Goal: Task Accomplishment & Management: Manage account settings

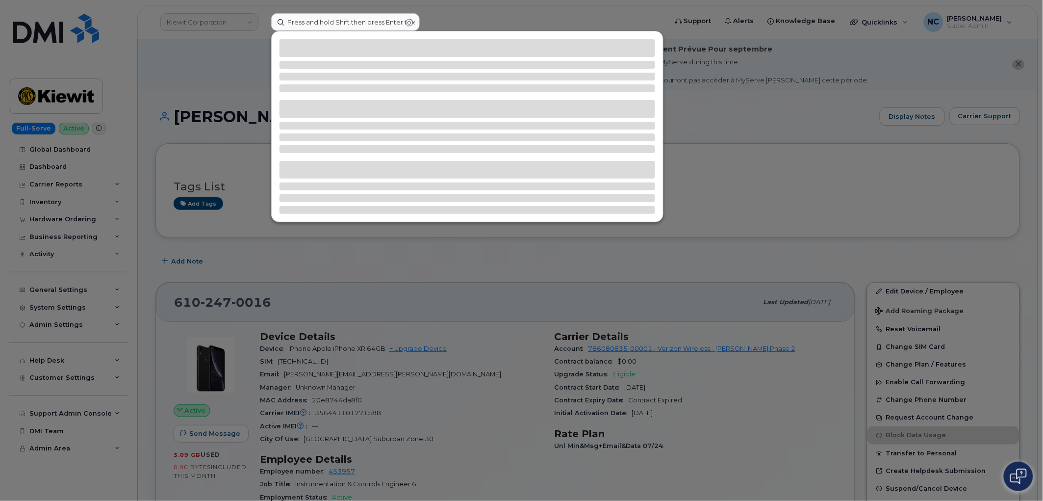
drag, startPoint x: 366, startPoint y: 20, endPoint x: 150, endPoint y: 25, distance: 216.2
click at [263, 25] on div "Press and hold Shift then press Enter to edit 330-612-6987" at bounding box center [465, 22] width 405 height 18
type input "330-612-6987"
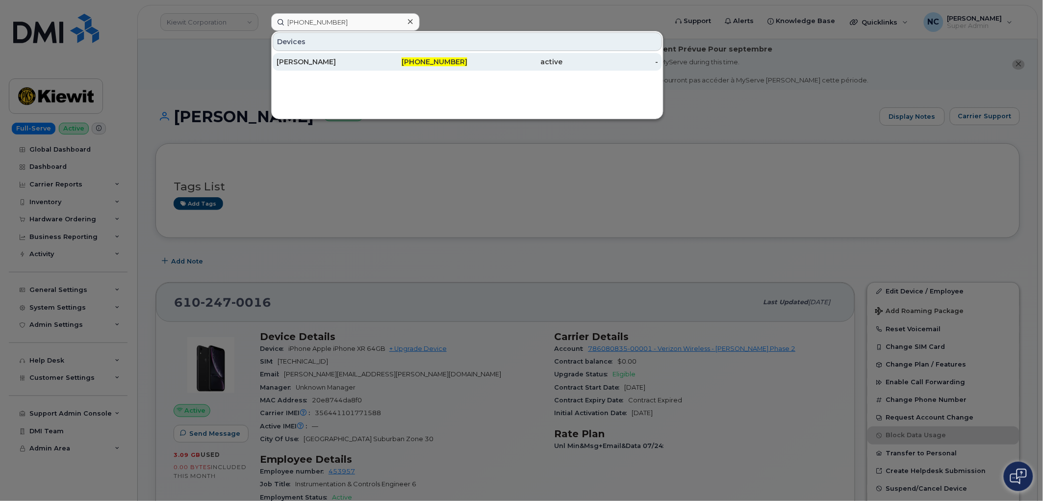
click at [320, 57] on div "Peter Romaniuk" at bounding box center [324, 62] width 96 height 10
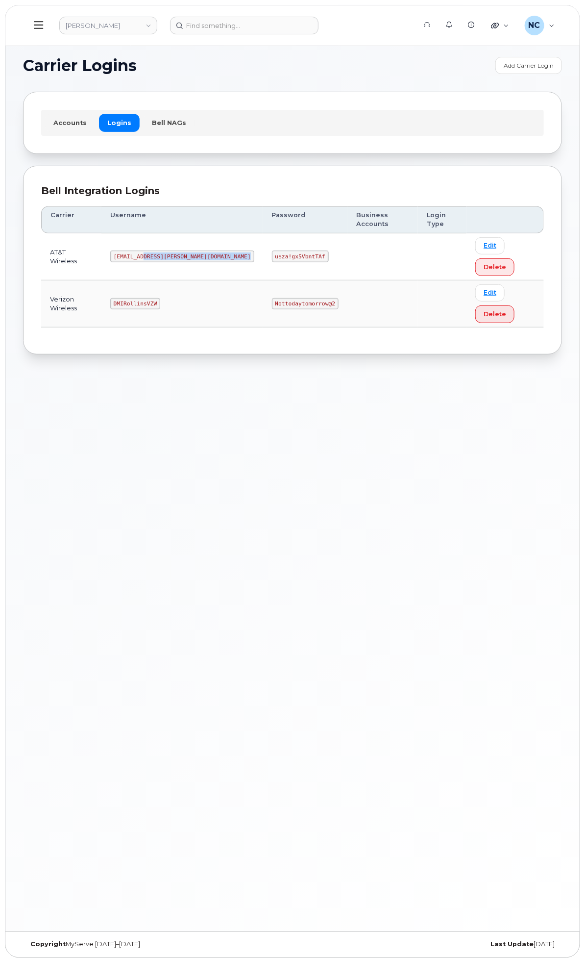
drag, startPoint x: 367, startPoint y: 252, endPoint x: 281, endPoint y: 261, distance: 85.8
click at [262, 252] on tr "AT&T Wireless MS-Rollins@dminc.com u$za!gx5VbntTAf Edit Delete" at bounding box center [292, 256] width 503 height 47
drag, startPoint x: 379, startPoint y: 252, endPoint x: 297, endPoint y: 255, distance: 81.9
click at [297, 255] on tr "AT&T Wireless MS-Rollins@dminc.com u$za!gx5VbntTAf Edit Delete" at bounding box center [292, 256] width 503 height 47
copy tr "u$za!gx5VbntTAf"
